Goal: Task Accomplishment & Management: Use online tool/utility

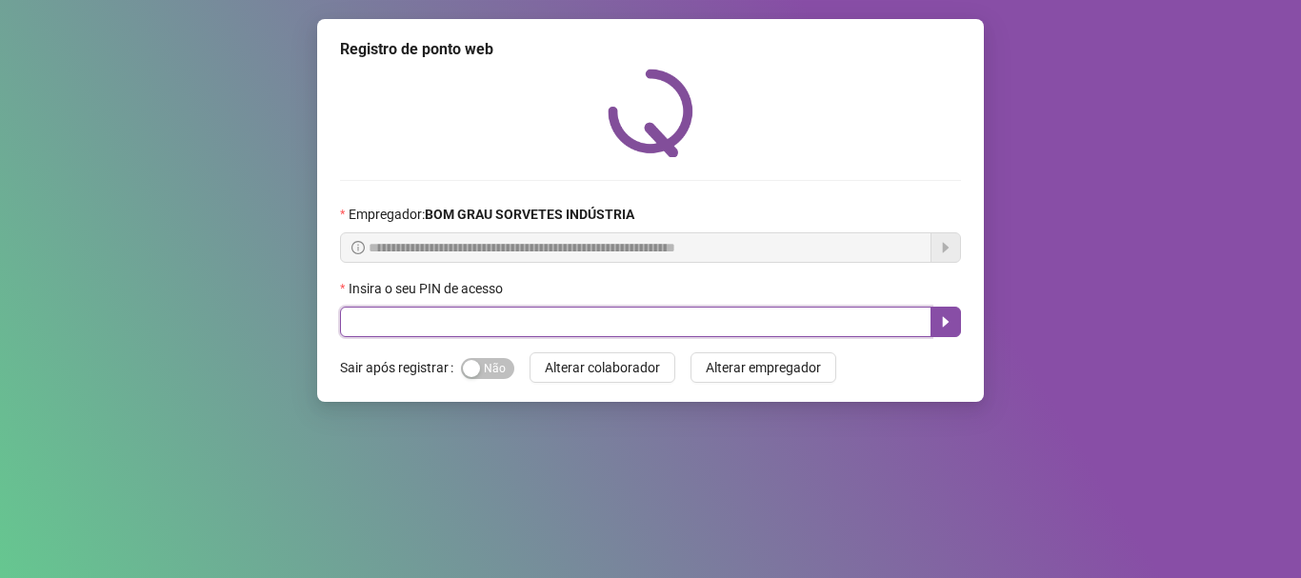
click at [413, 319] on input "text" at bounding box center [635, 322] width 591 height 30
type input "*****"
click at [938, 327] on icon "caret-right" at bounding box center [945, 321] width 15 height 15
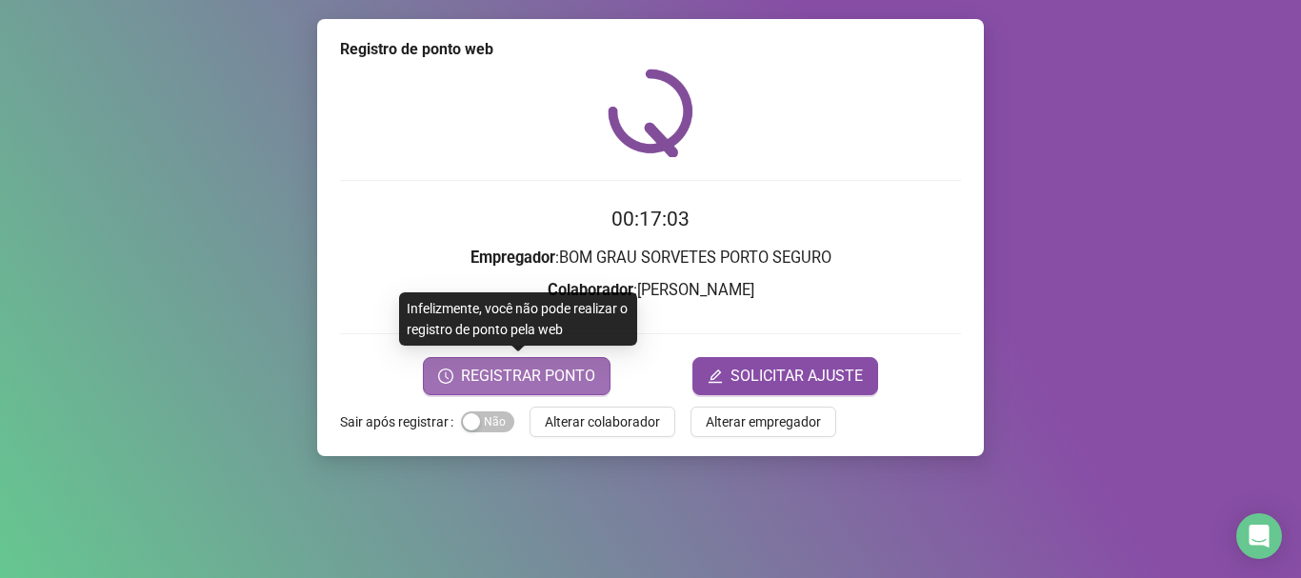
click at [542, 380] on span "REGISTRAR PONTO" at bounding box center [528, 376] width 134 height 23
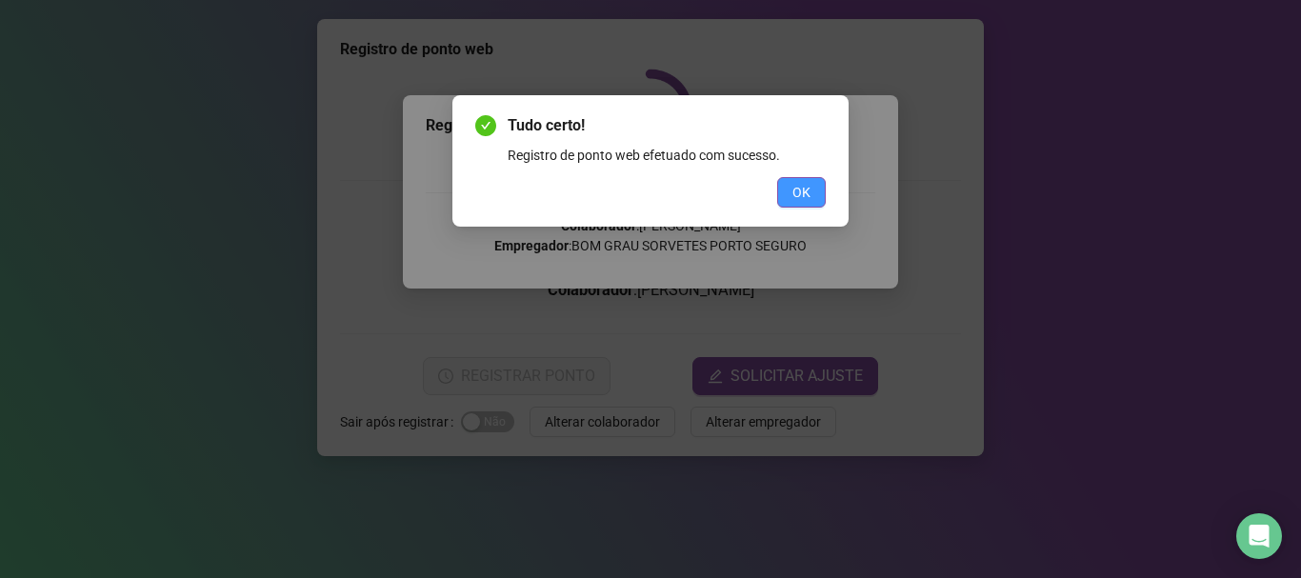
click at [801, 198] on span "OK" at bounding box center [801, 192] width 18 height 21
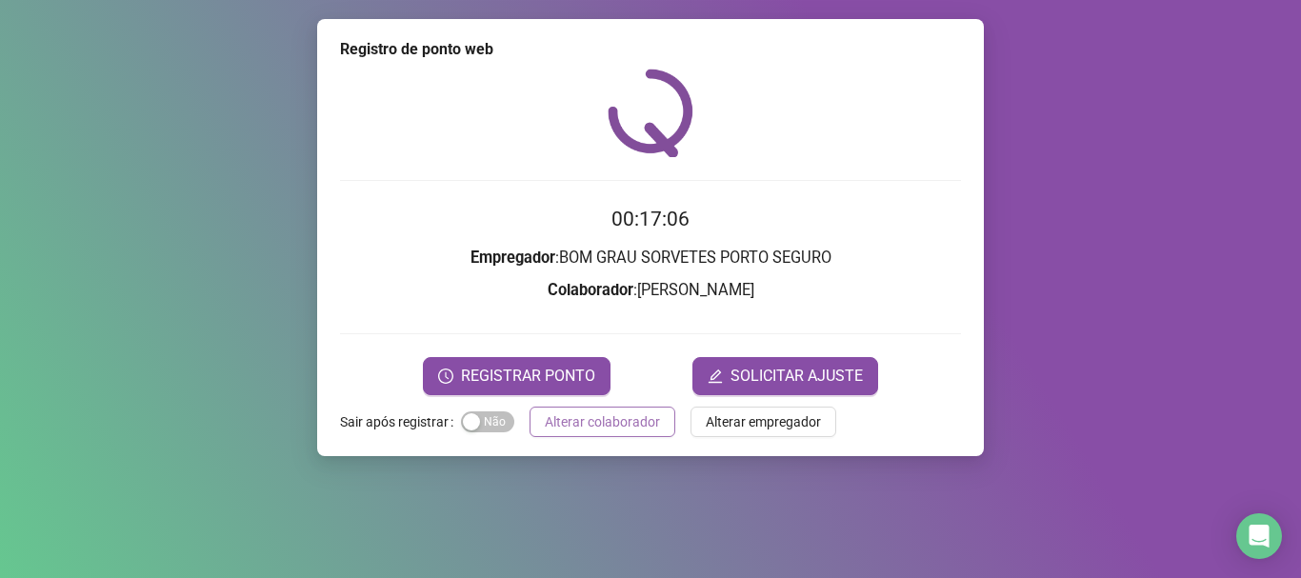
click at [611, 427] on span "Alterar colaborador" at bounding box center [602, 421] width 115 height 21
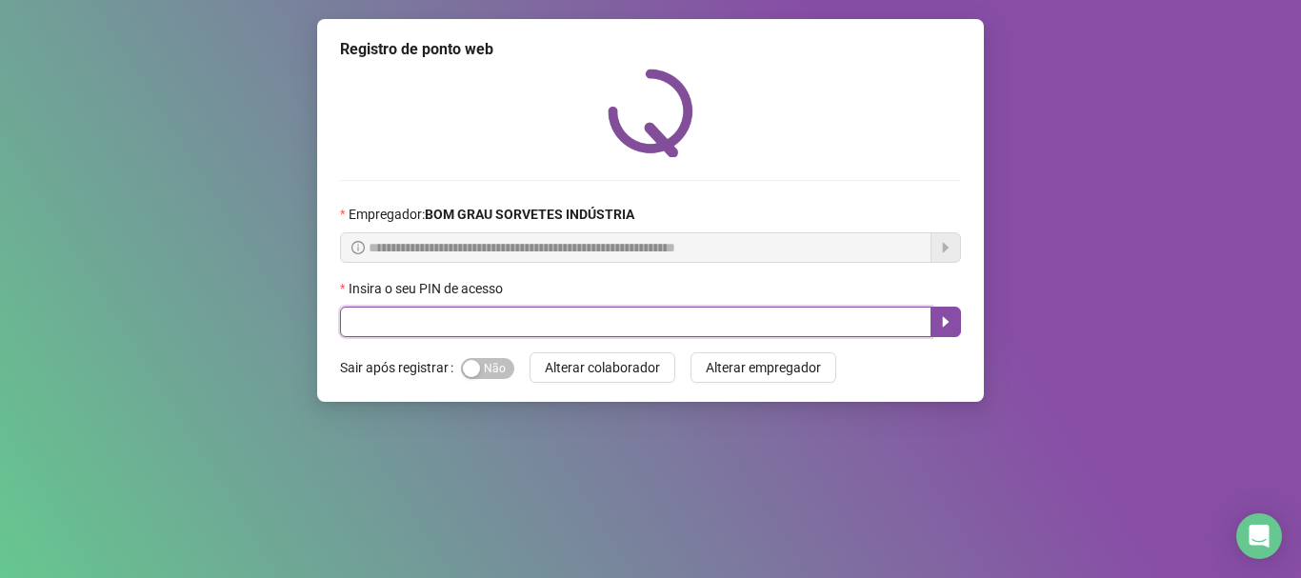
click at [427, 334] on input "text" at bounding box center [635, 322] width 591 height 30
type input "*****"
click at [948, 326] on icon "caret-right" at bounding box center [945, 321] width 15 height 15
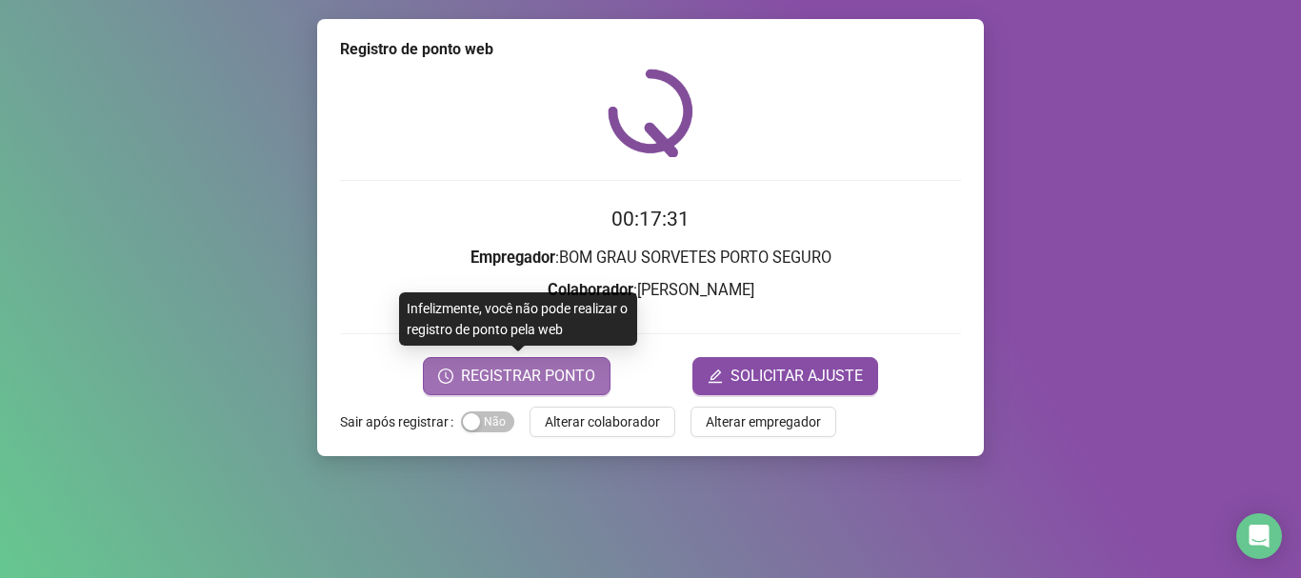
click at [570, 380] on span "REGISTRAR PONTO" at bounding box center [528, 376] width 134 height 23
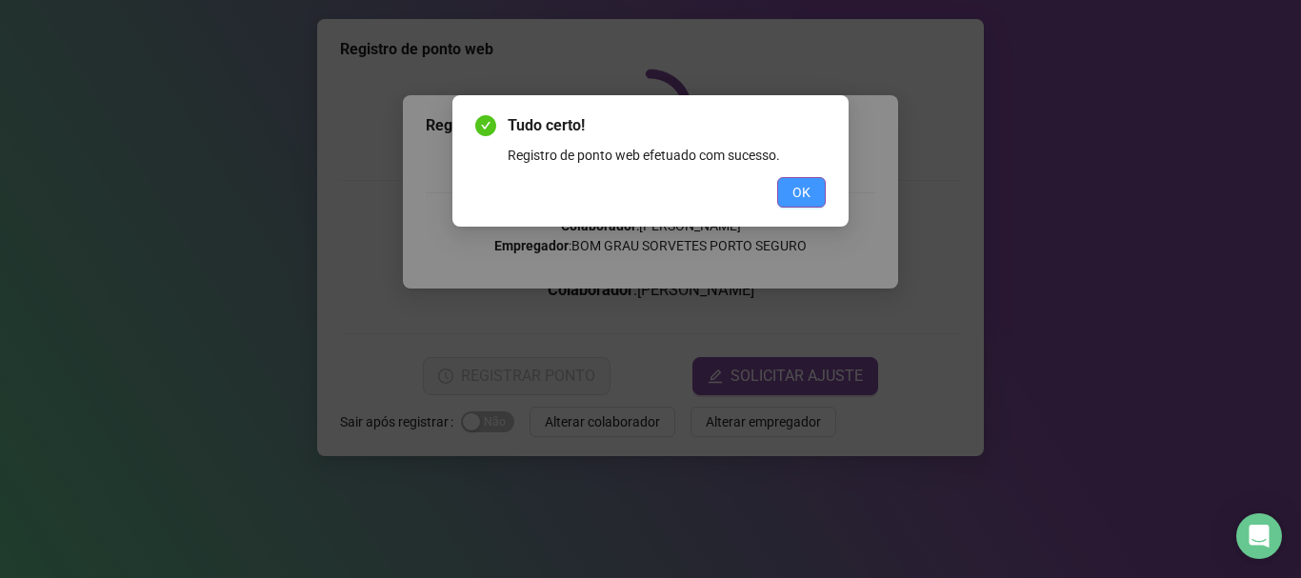
click at [787, 189] on button "OK" at bounding box center [801, 192] width 49 height 30
